Goal: Information Seeking & Learning: Learn about a topic

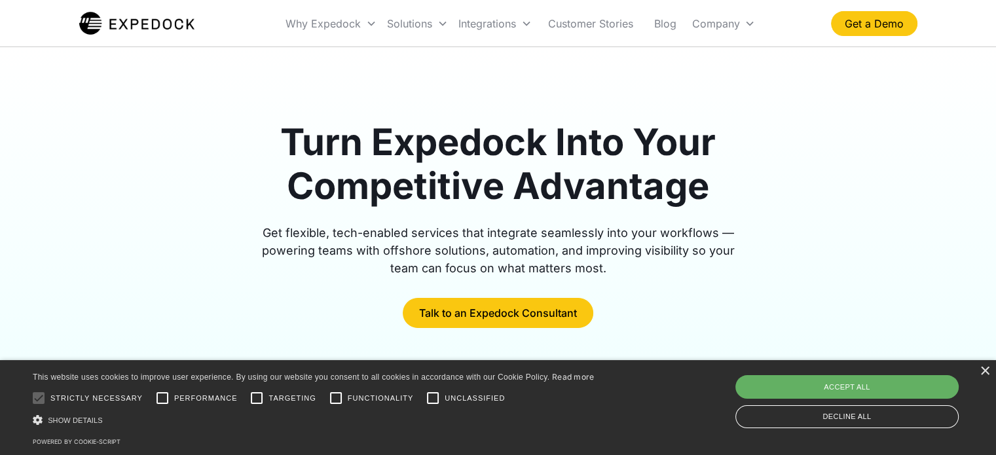
click at [809, 376] on div "Accept all" at bounding box center [846, 387] width 223 height 24
checkbox input "true"
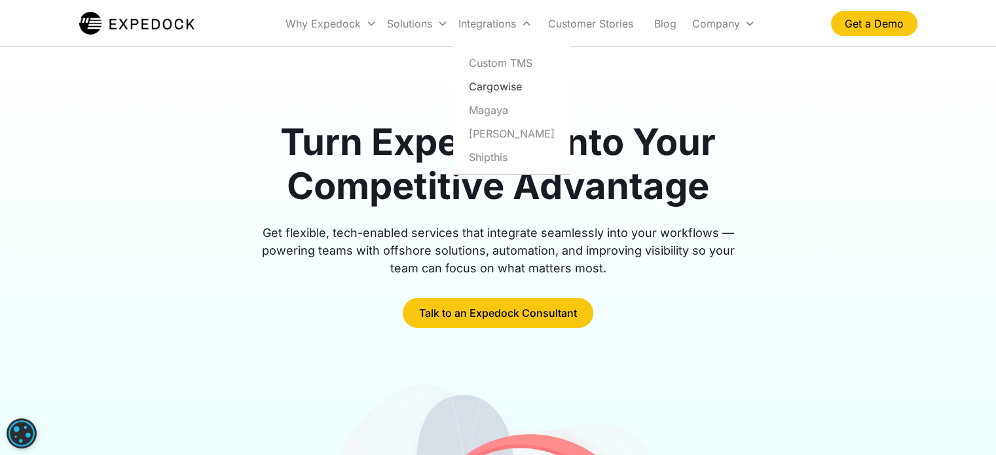
click at [505, 88] on link "Cargowise" at bounding box center [511, 87] width 107 height 24
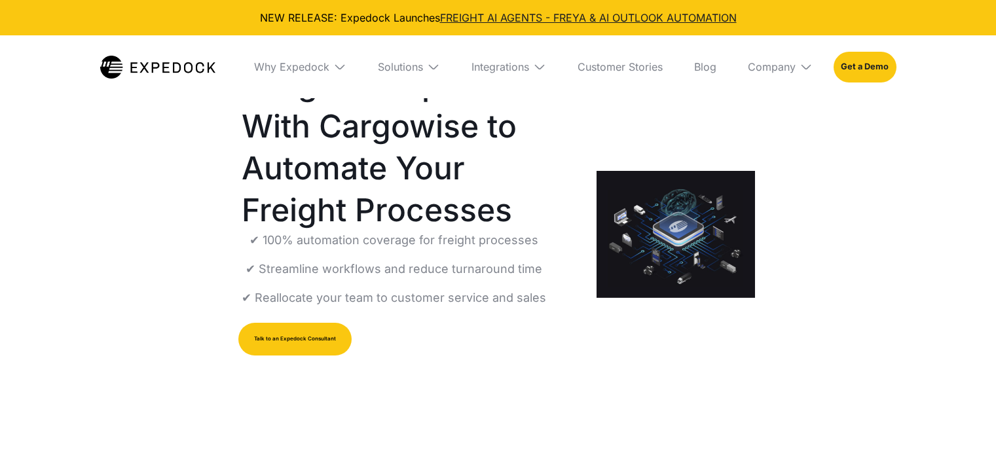
select select
click at [634, 65] on link "Customer Stories" at bounding box center [620, 66] width 106 height 63
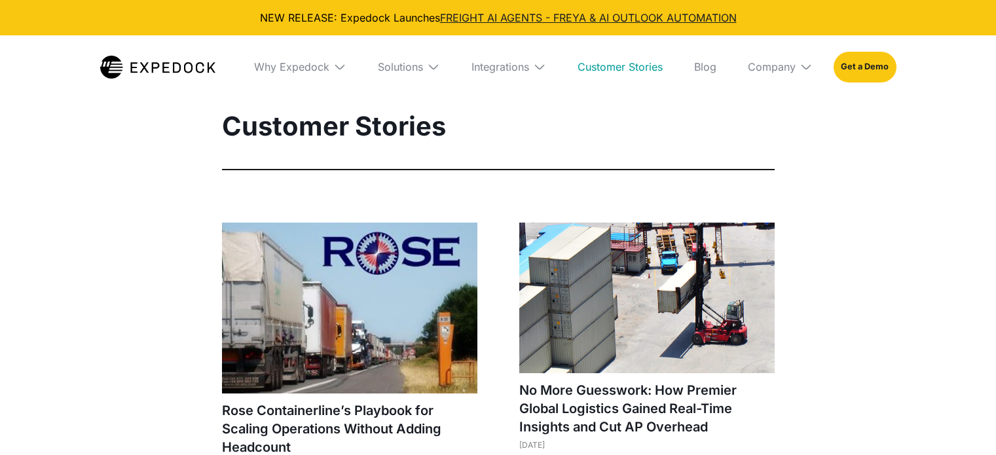
select select
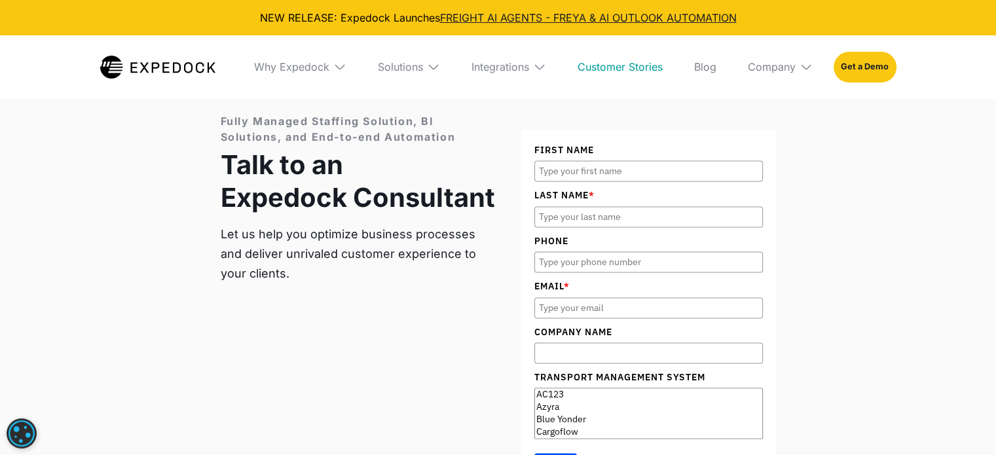
scroll to position [1860, 0]
